Goal: Task Accomplishment & Management: Use online tool/utility

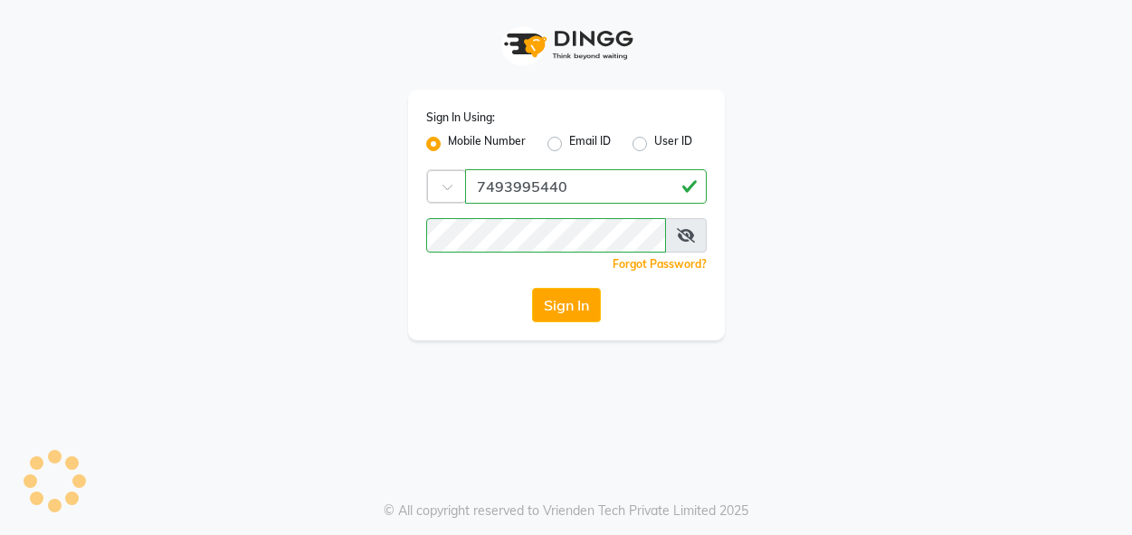
click at [566, 310] on button "Sign In" at bounding box center [566, 305] width 69 height 34
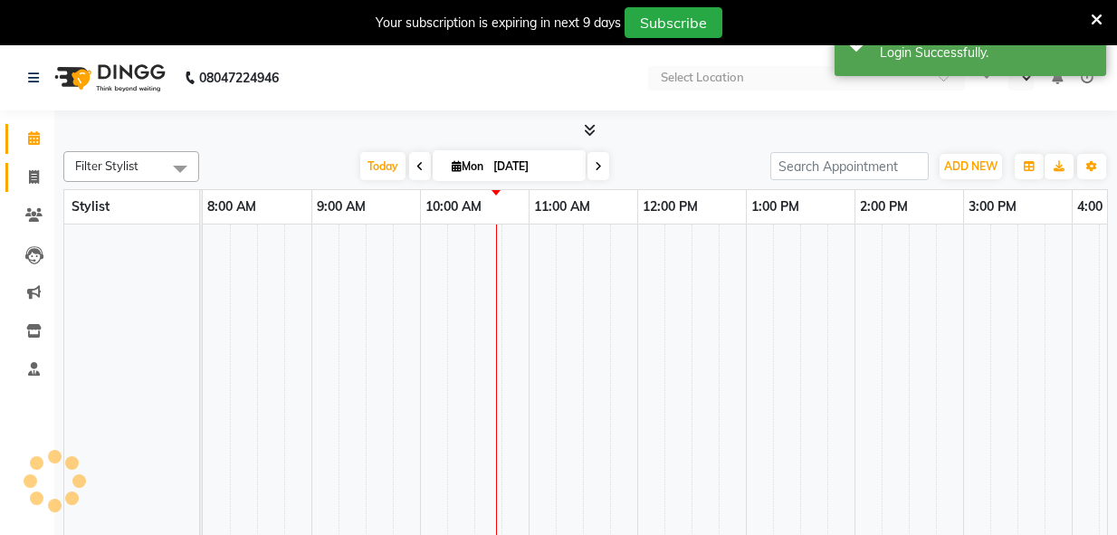
click at [34, 177] on icon at bounding box center [34, 177] width 10 height 14
select select "service"
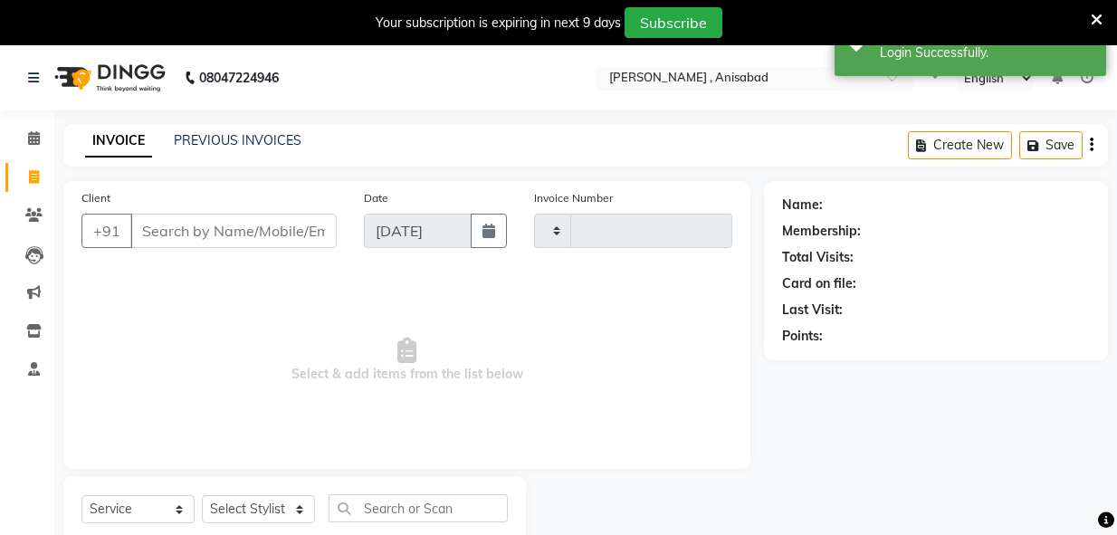
select select "en"
click at [1099, 15] on icon at bounding box center [1096, 20] width 12 height 16
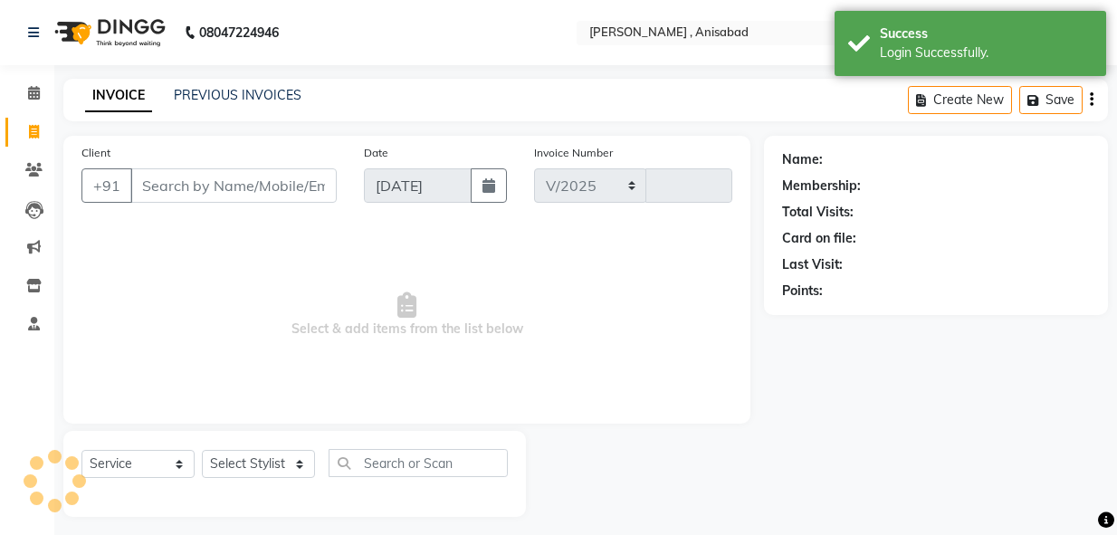
select select "6967"
type input "1548"
